Goal: Transaction & Acquisition: Download file/media

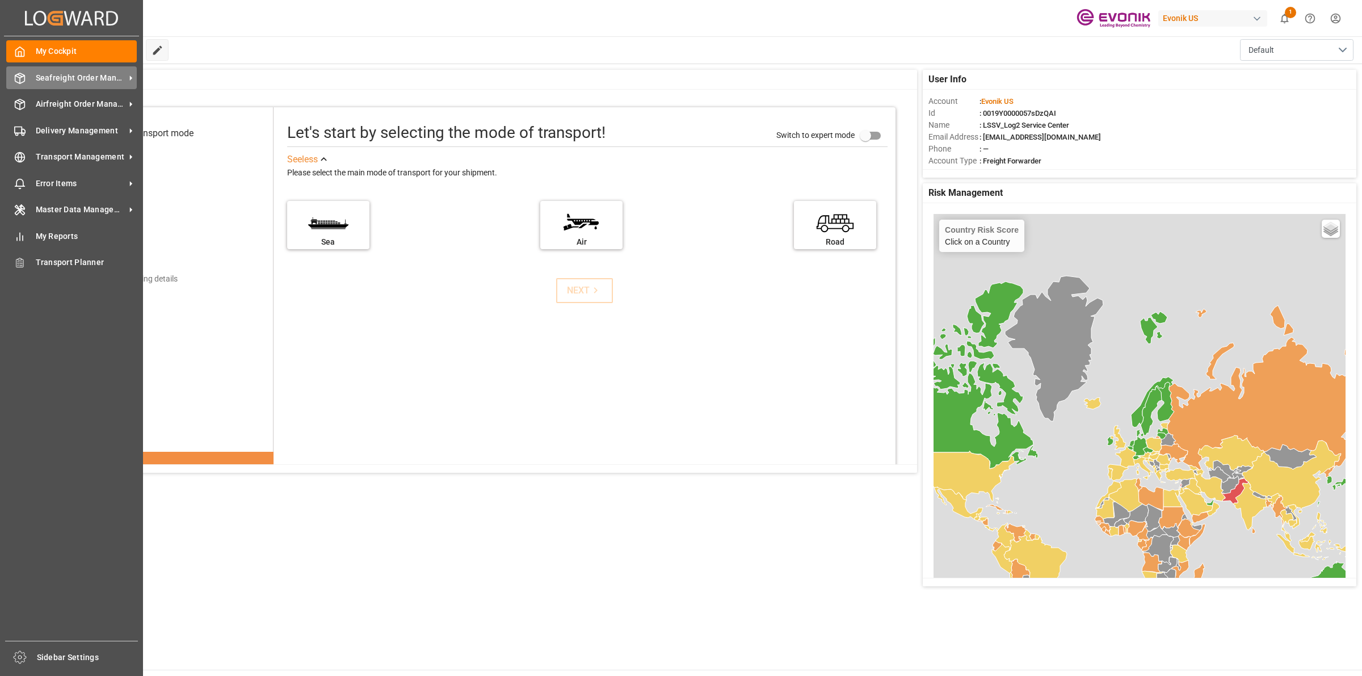
click at [11, 72] on div at bounding box center [15, 78] width 19 height 12
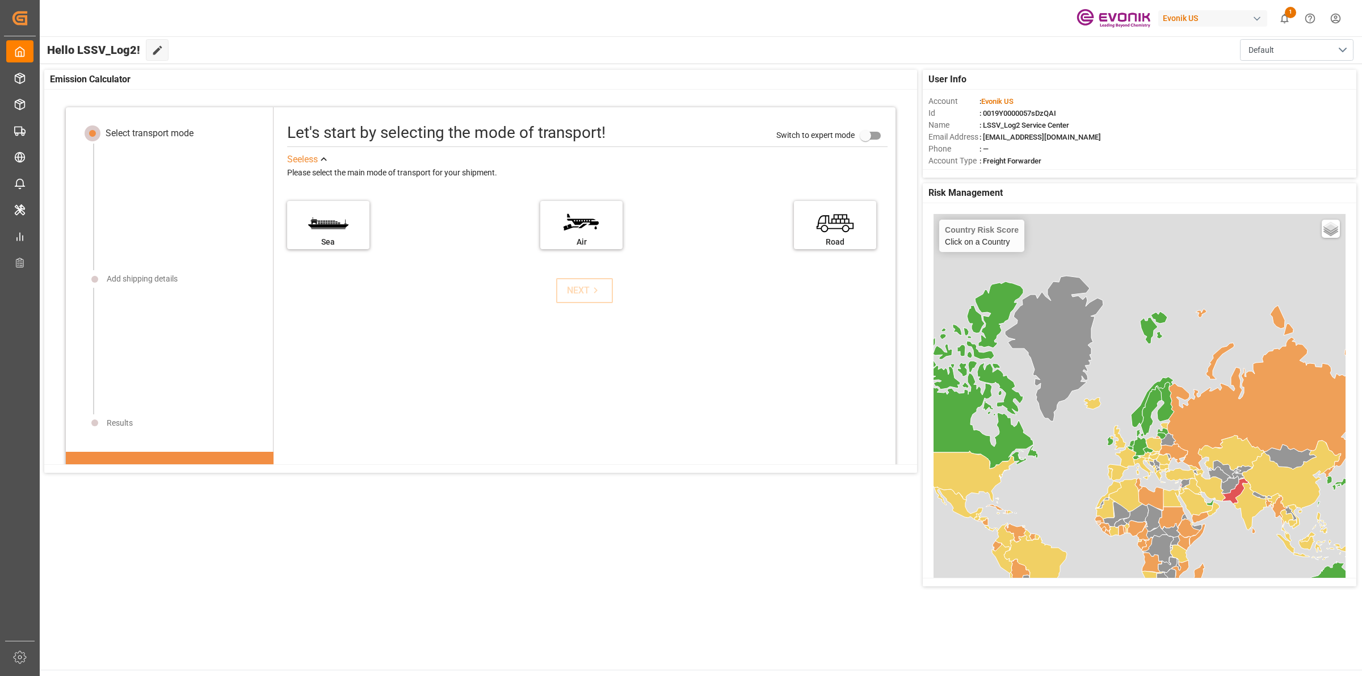
click at [426, 24] on div "Evonik US 1 Notifications Only show unread All Mark all categories read Downloa…" at bounding box center [697, 18] width 1330 height 36
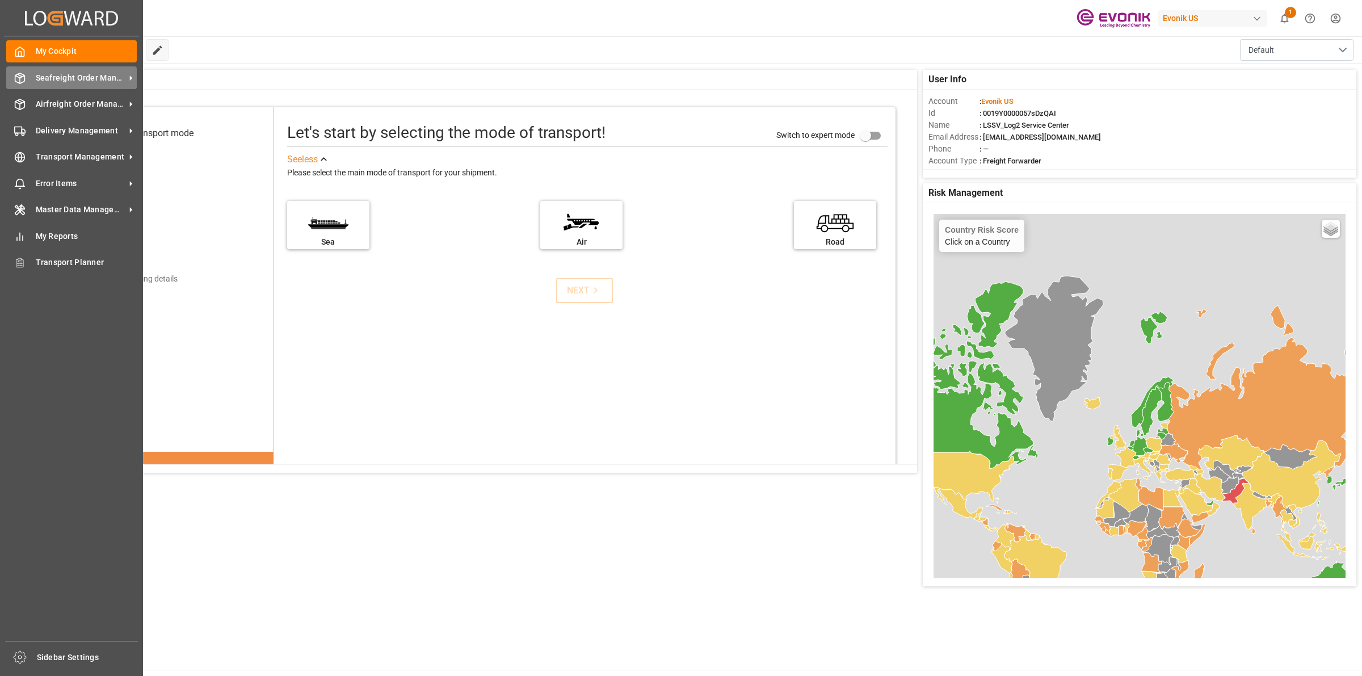
click at [20, 80] on icon at bounding box center [19, 78] width 11 height 11
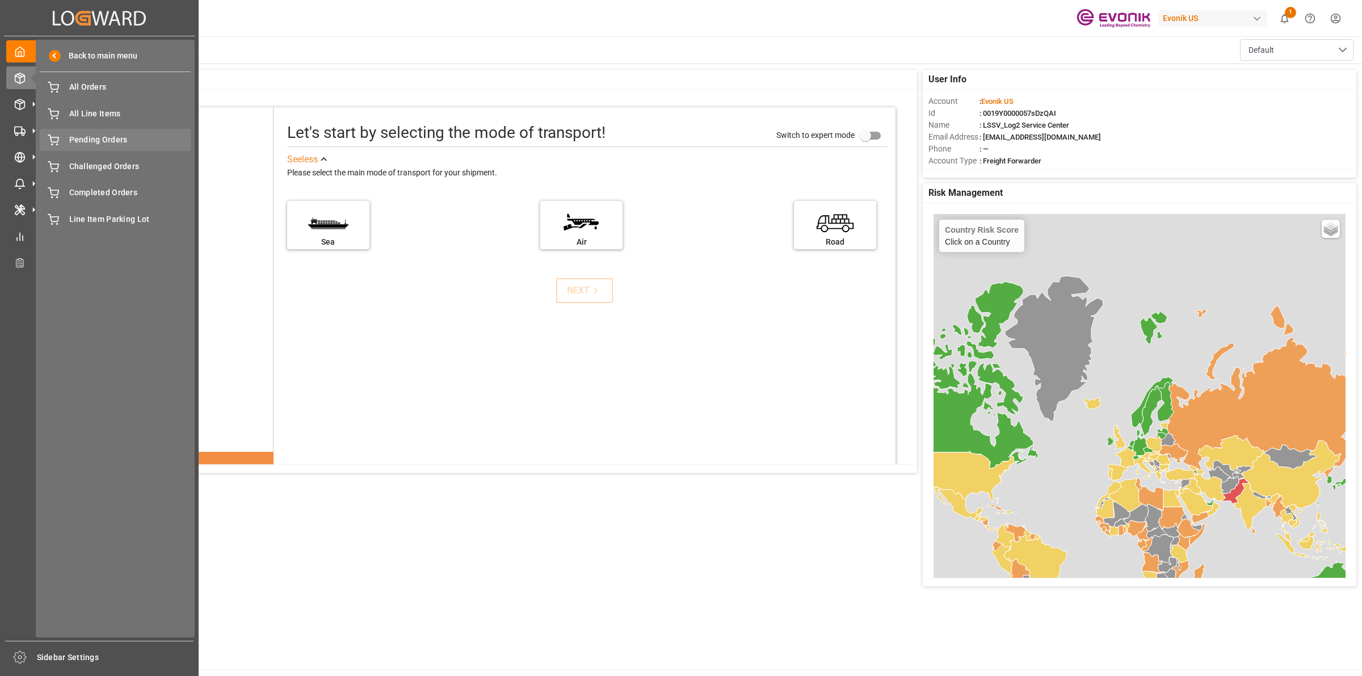
click at [109, 137] on span "Pending Orders" at bounding box center [130, 140] width 122 height 12
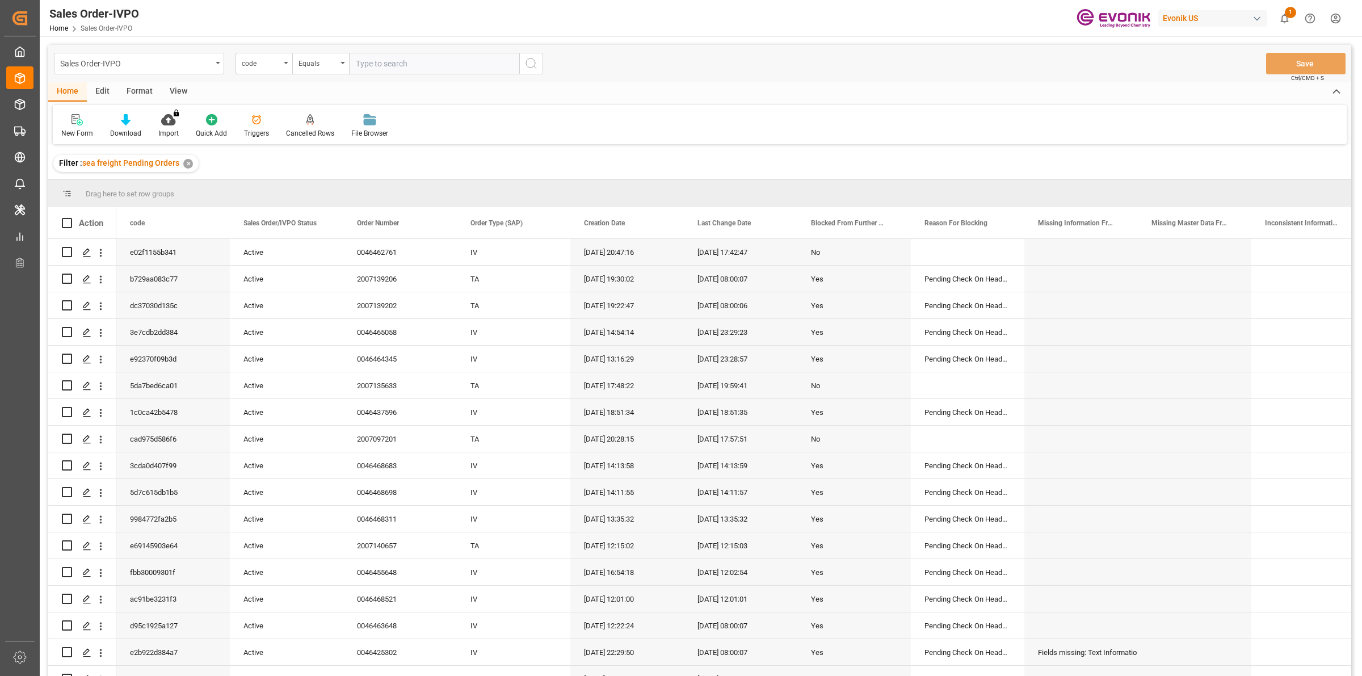
click at [175, 92] on div "View" at bounding box center [178, 91] width 35 height 19
click at [125, 135] on div "Standard Templates" at bounding box center [128, 133] width 57 height 10
click at [140, 154] on div "DROP Report" at bounding box center [159, 160] width 99 height 12
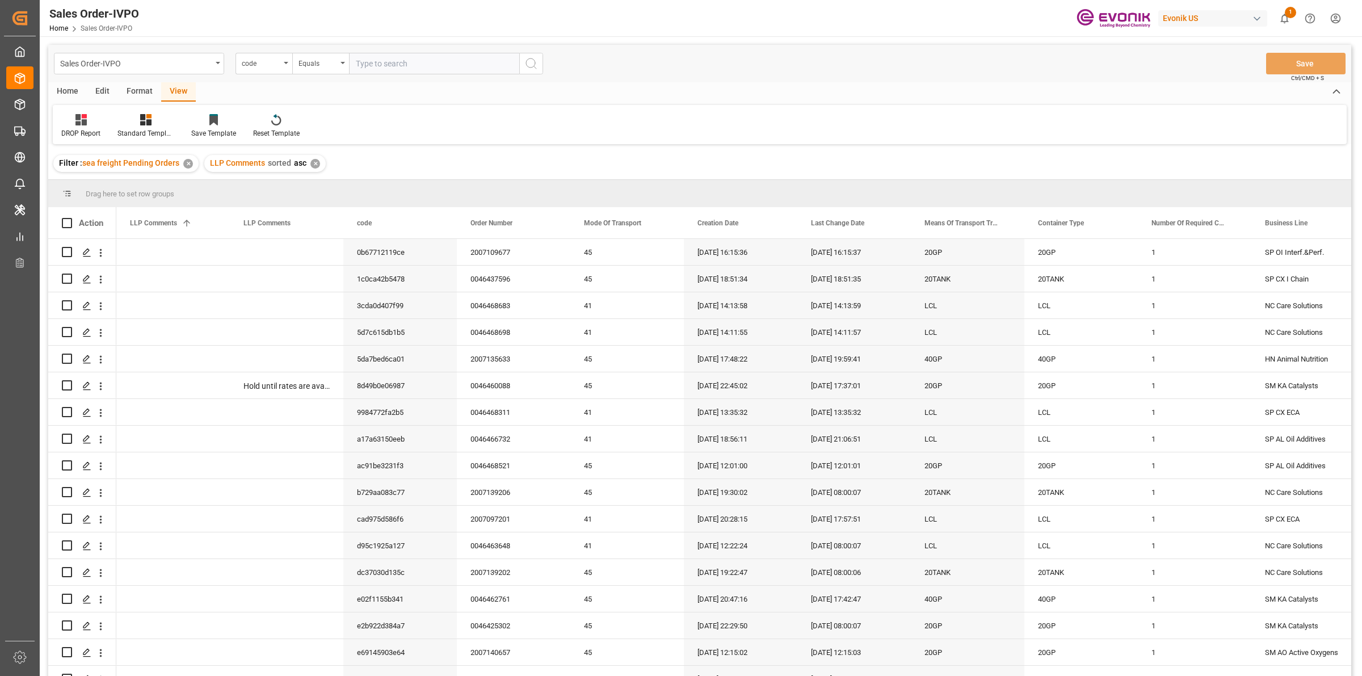
click at [69, 94] on div "Home" at bounding box center [67, 91] width 39 height 19
click at [119, 132] on div "Download" at bounding box center [125, 133] width 31 height 10
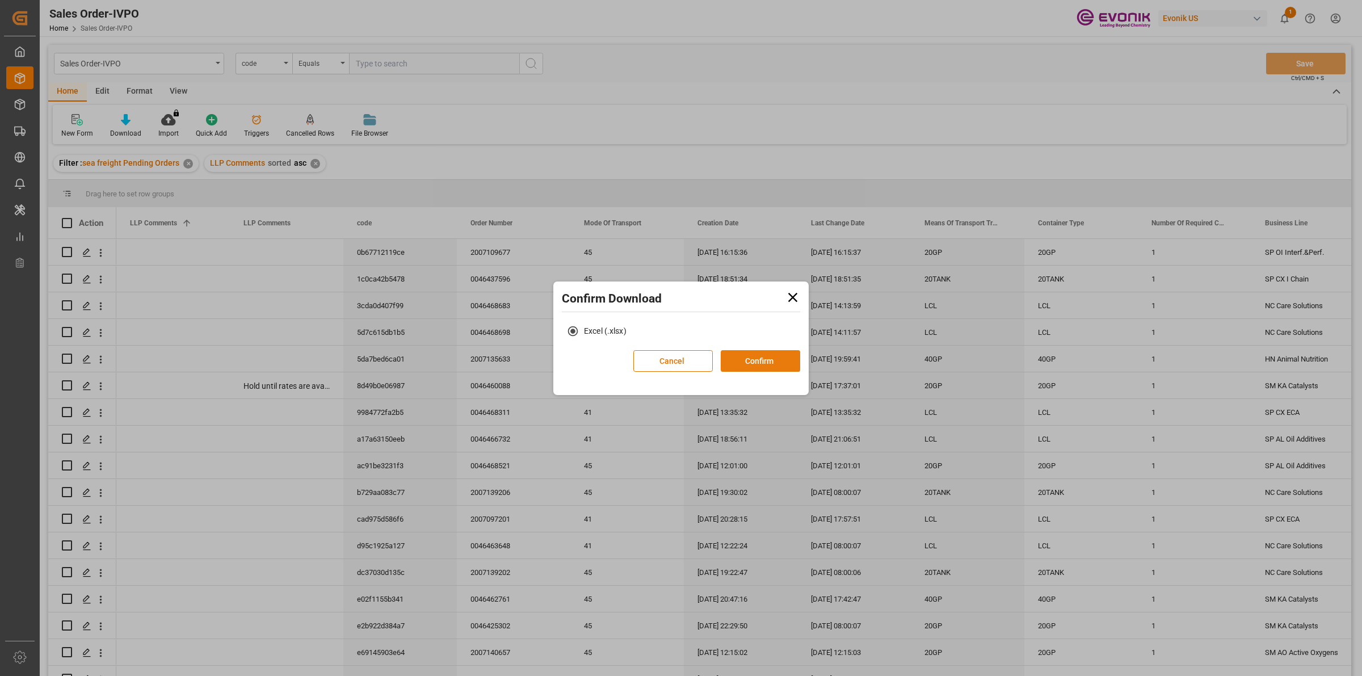
click at [747, 358] on button "Confirm" at bounding box center [760, 361] width 79 height 22
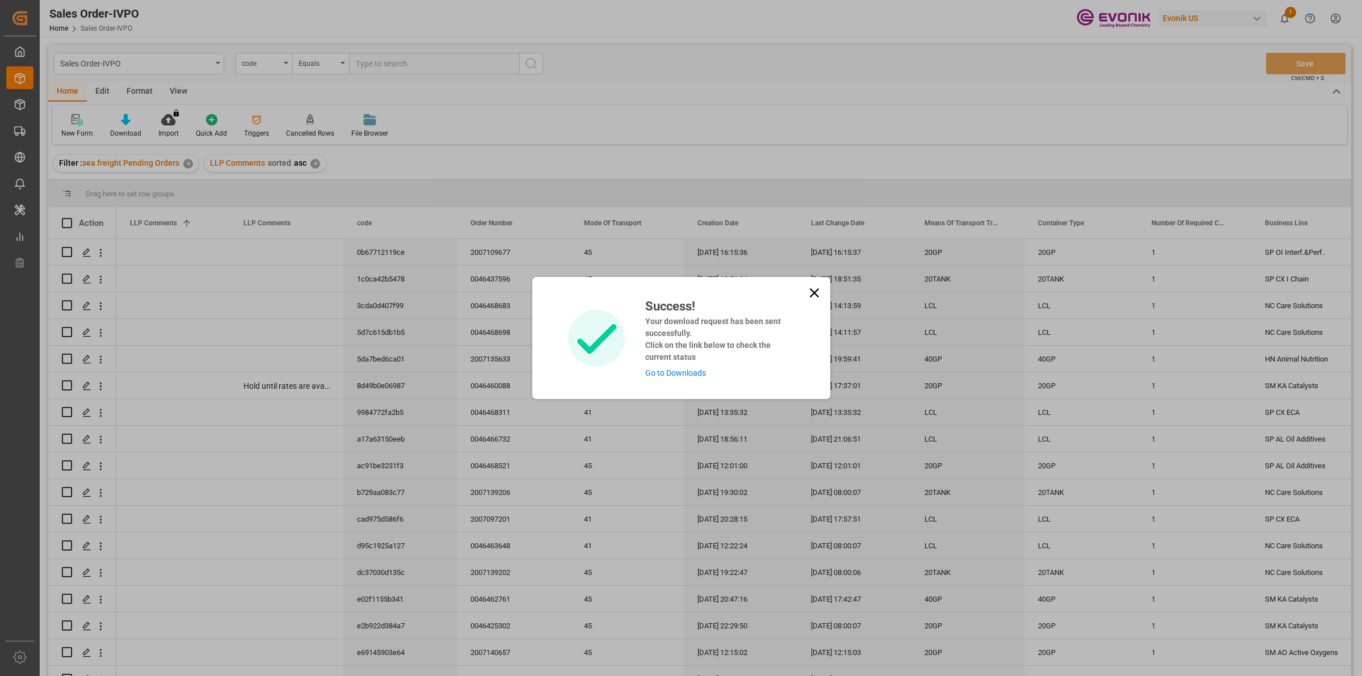
click at [659, 369] on link "Go to Downloads" at bounding box center [675, 372] width 61 height 9
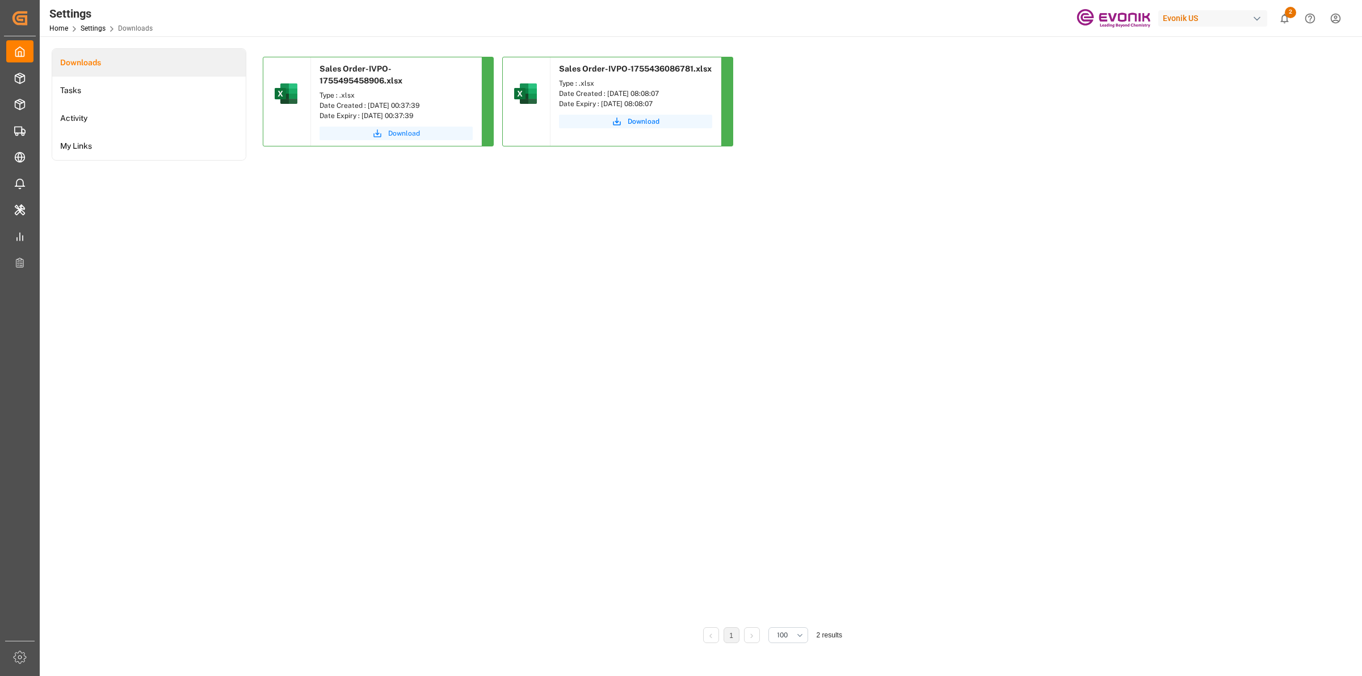
click at [401, 131] on span "Download" at bounding box center [404, 133] width 32 height 10
